Goal: Transaction & Acquisition: Subscribe to service/newsletter

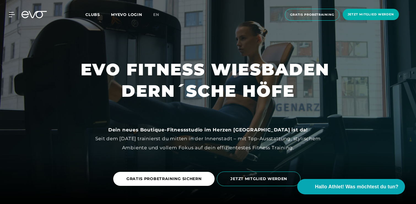
click at [9, 18] on div "MyEVO Login Über EVO Mitgliedschaften Probetraining TAGESPASS EVO Studios [GEOG…" at bounding box center [207, 14] width 413 height 21
click at [13, 13] on icon at bounding box center [13, 14] width 8 height 5
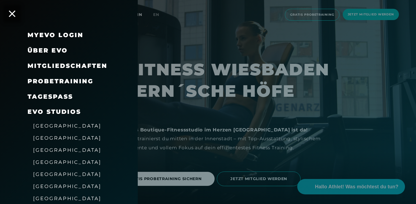
click at [57, 66] on span "Mitgliedschaften" at bounding box center [68, 65] width 80 height 7
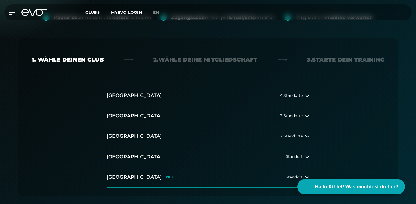
scroll to position [86, 0]
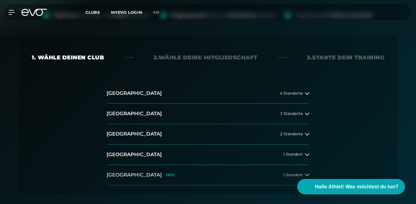
click at [121, 175] on h2 "[GEOGRAPHIC_DATA]" at bounding box center [134, 175] width 55 height 7
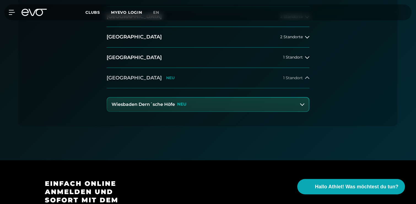
scroll to position [183, 0]
click at [177, 105] on p "NEU" at bounding box center [181, 104] width 9 height 5
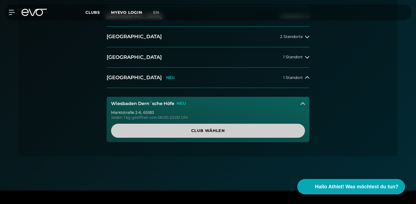
click at [185, 130] on span "Club wählen" at bounding box center [207, 131] width 167 height 6
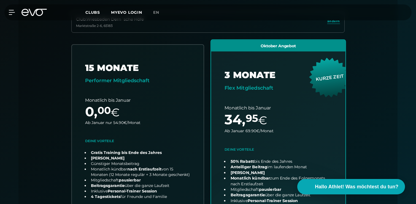
scroll to position [0, 0]
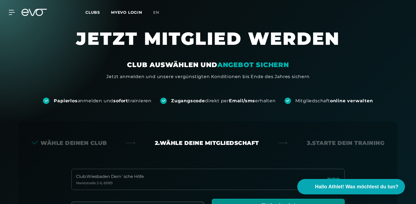
click at [93, 12] on span "Clubs" at bounding box center [92, 12] width 15 height 5
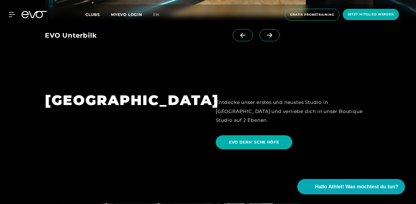
scroll to position [1123, 0]
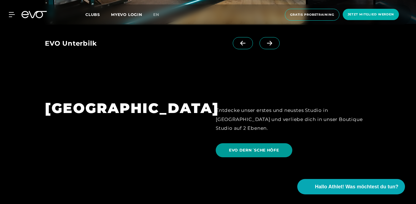
click at [246, 148] on span "EVO DERN´SCHE HÖFE" at bounding box center [254, 151] width 50 height 6
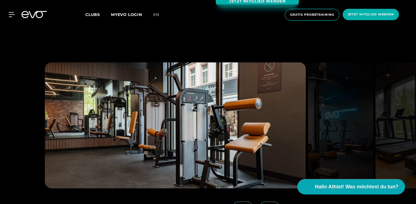
scroll to position [654, 0]
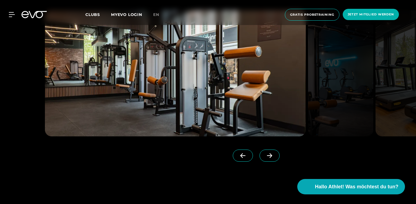
click at [239, 92] on img at bounding box center [175, 73] width 261 height 126
click at [264, 157] on icon at bounding box center [269, 155] width 10 height 5
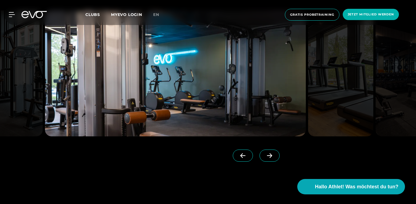
click at [264, 157] on icon at bounding box center [269, 155] width 10 height 5
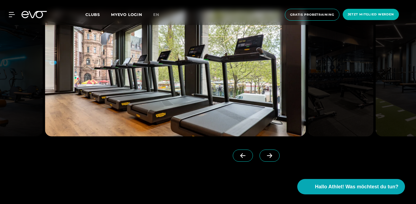
click at [264, 157] on icon at bounding box center [269, 155] width 10 height 5
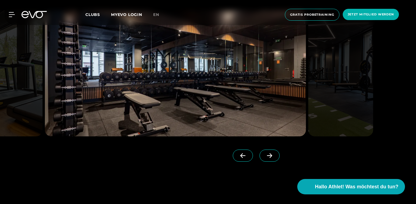
click at [264, 157] on icon at bounding box center [269, 155] width 10 height 5
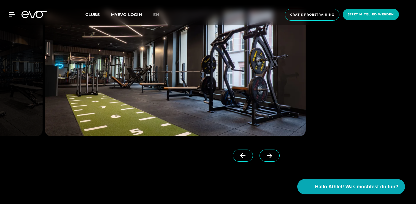
click at [264, 157] on icon at bounding box center [269, 155] width 10 height 5
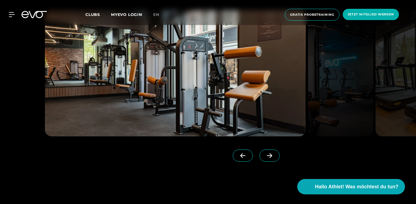
click at [264, 157] on icon at bounding box center [269, 155] width 10 height 5
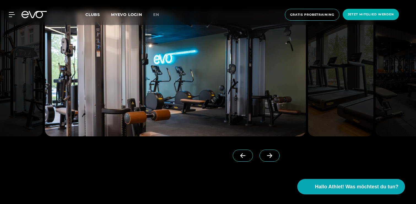
click at [264, 157] on icon at bounding box center [269, 155] width 10 height 5
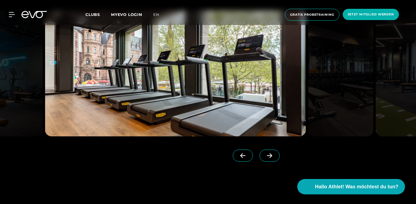
click at [264, 157] on icon at bounding box center [269, 155] width 10 height 5
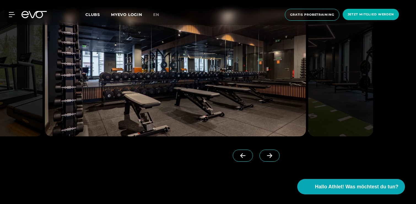
click at [264, 157] on icon at bounding box center [269, 155] width 10 height 5
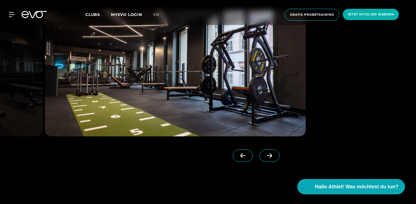
click at [207, 101] on img at bounding box center [175, 73] width 261 height 126
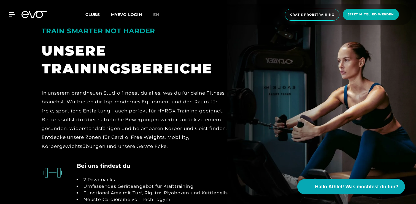
scroll to position [1238, 0]
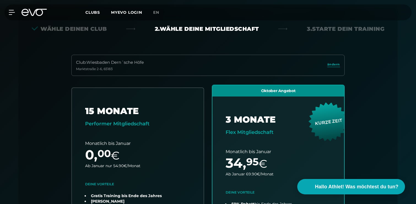
scroll to position [122, 0]
